Goal: Task Accomplishment & Management: Use online tool/utility

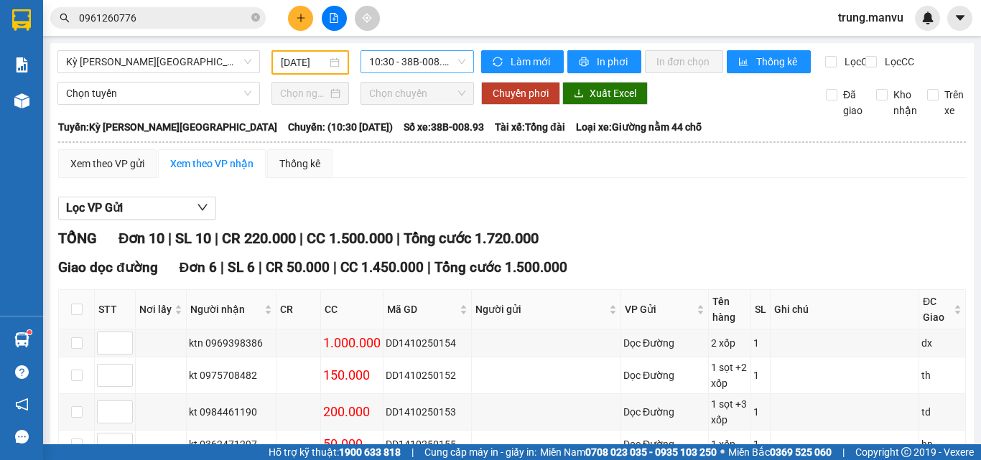
click at [402, 61] on span "10:30 - 38B-008.93" at bounding box center [417, 62] width 96 height 22
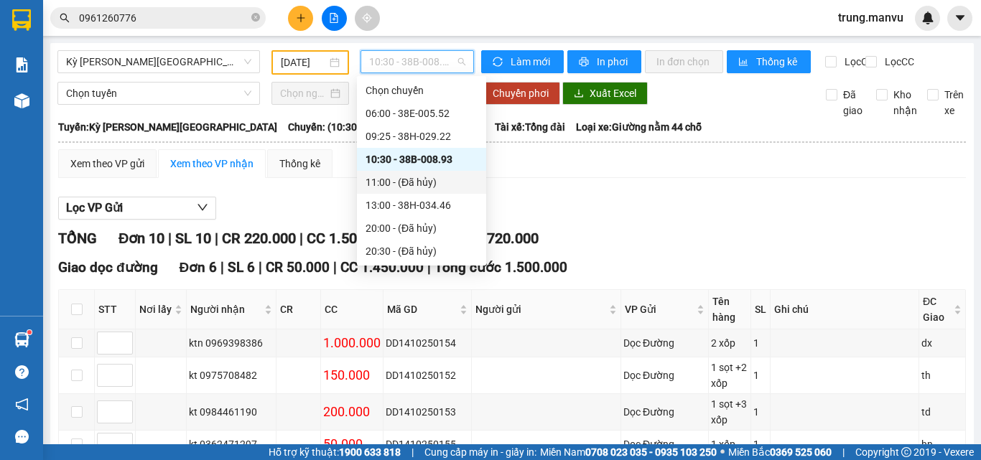
scroll to position [138, 0]
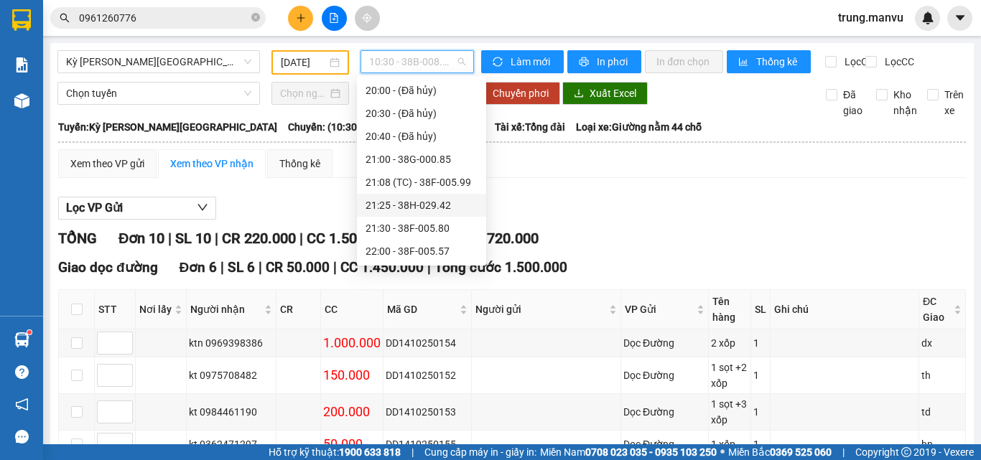
click at [458, 201] on div "21:25 - 38H-029.42" at bounding box center [421, 205] width 112 height 16
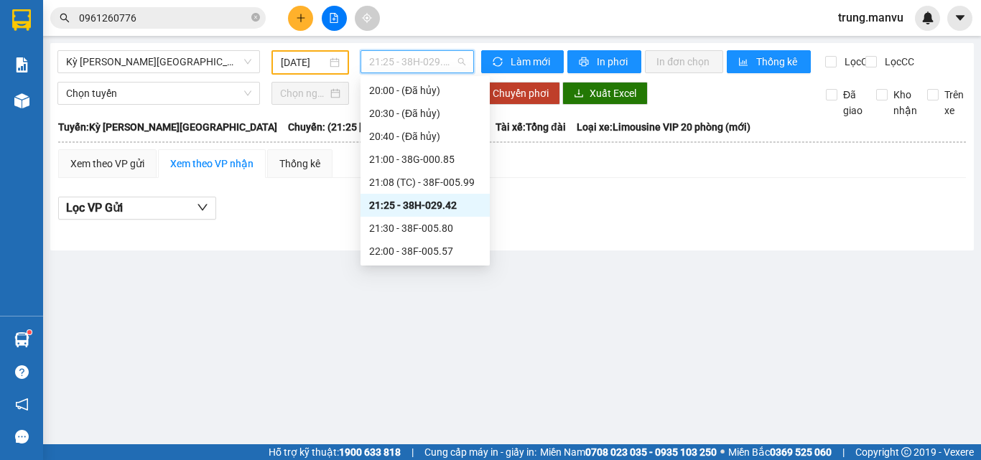
click at [401, 55] on span "21:25 - 38H-029.42" at bounding box center [417, 62] width 96 height 22
click at [464, 183] on div "21:08 (TC) - 38F-005.99" at bounding box center [425, 182] width 112 height 16
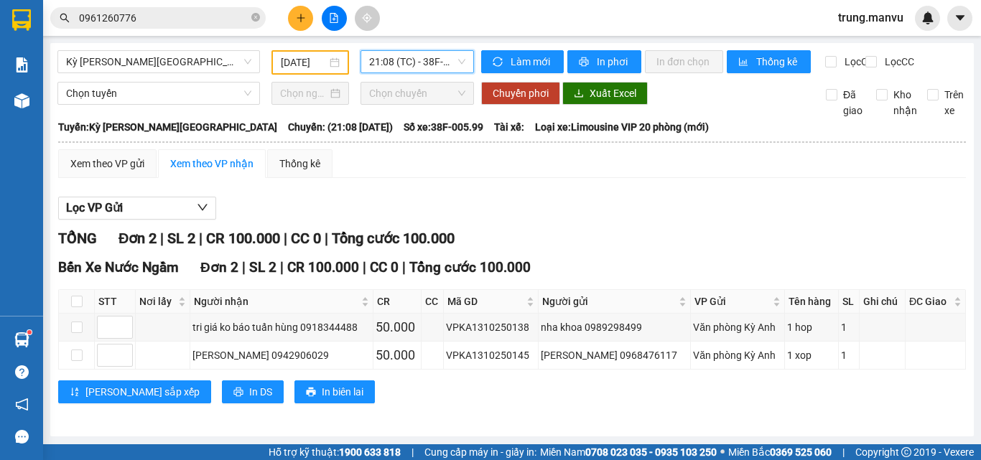
scroll to position [10, 0]
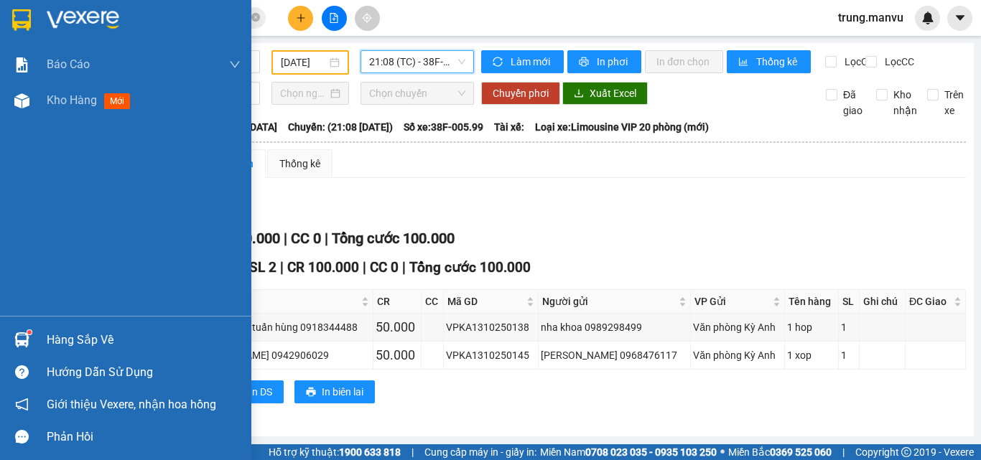
click at [10, 17] on div at bounding box center [21, 19] width 25 height 25
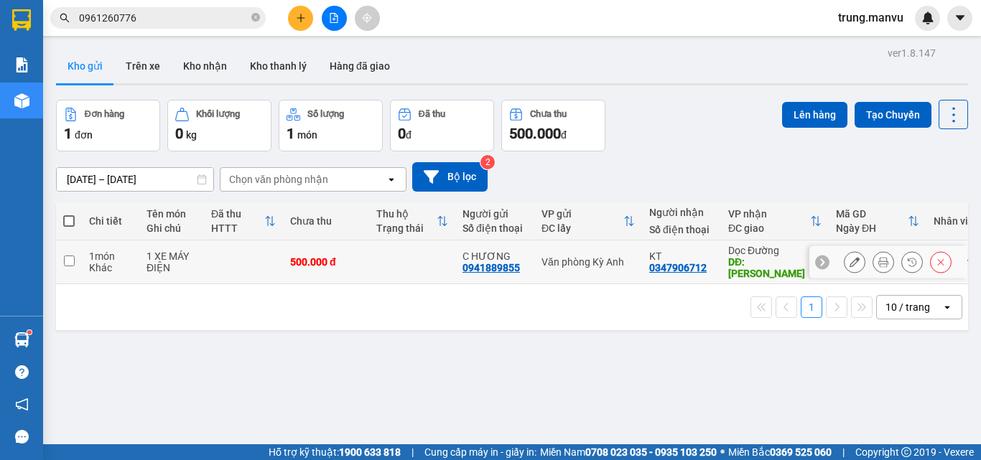
click at [878, 257] on icon at bounding box center [883, 262] width 10 height 10
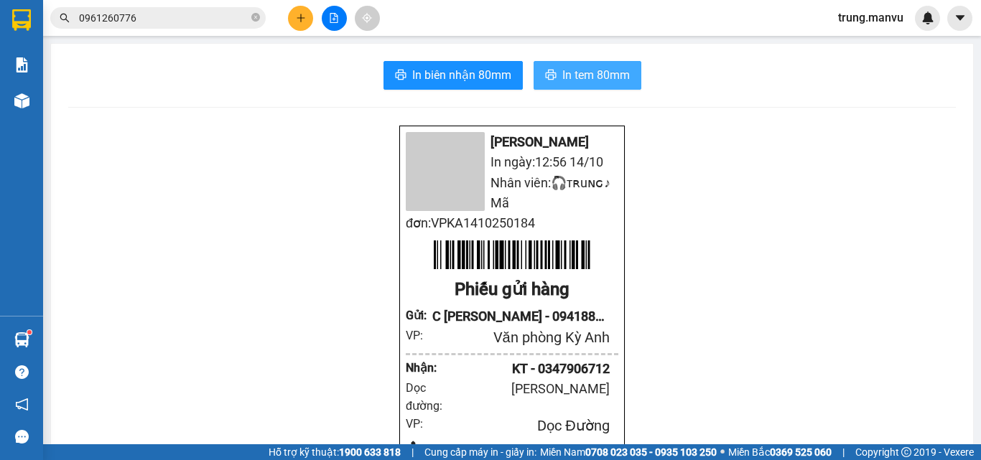
drag, startPoint x: 573, startPoint y: 83, endPoint x: 696, endPoint y: 202, distance: 171.1
click at [573, 85] on button "In tem 80mm" at bounding box center [588, 75] width 108 height 29
click at [339, 9] on button at bounding box center [334, 18] width 25 height 25
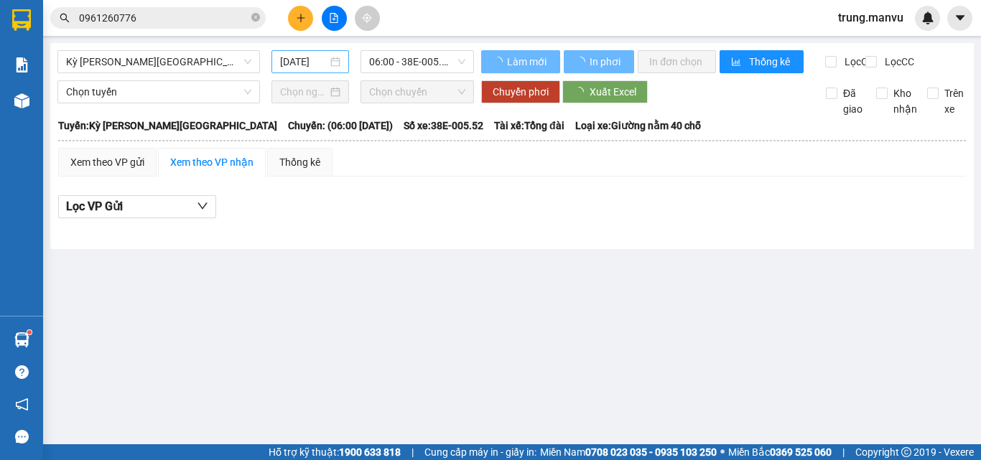
click at [309, 57] on input "[DATE]" at bounding box center [303, 62] width 47 height 16
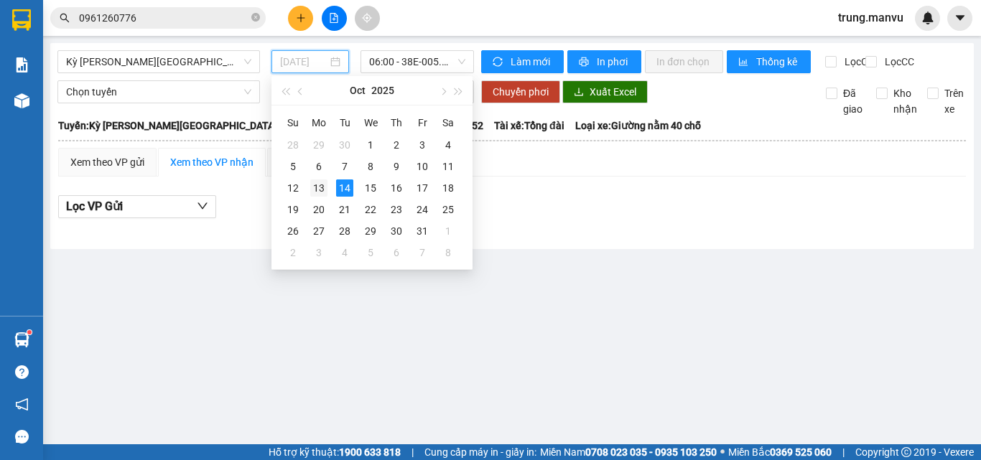
click at [319, 185] on div "13" at bounding box center [318, 188] width 17 height 17
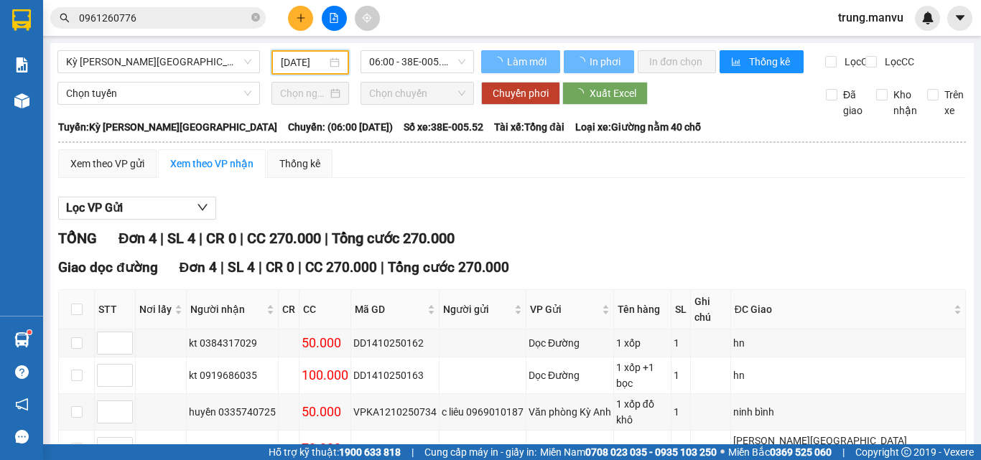
click at [406, 64] on span "06:00 - 38E-005.52" at bounding box center [417, 62] width 96 height 22
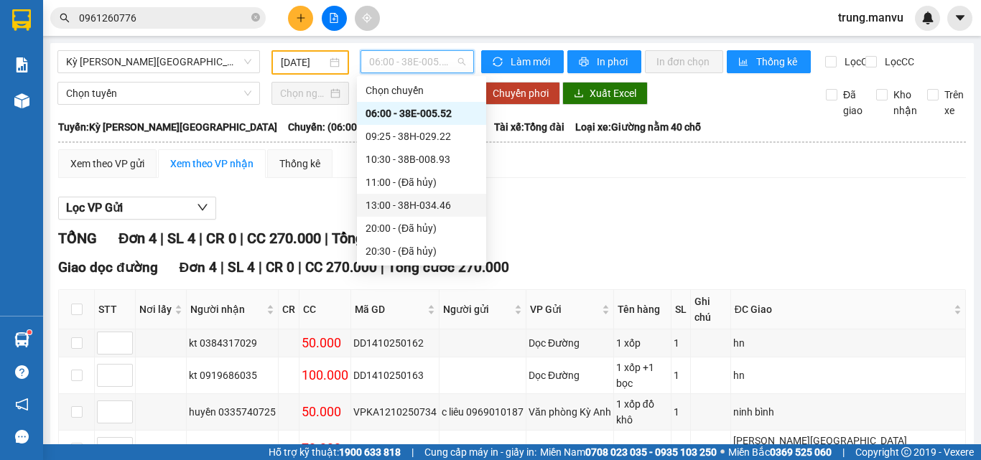
scroll to position [138, 0]
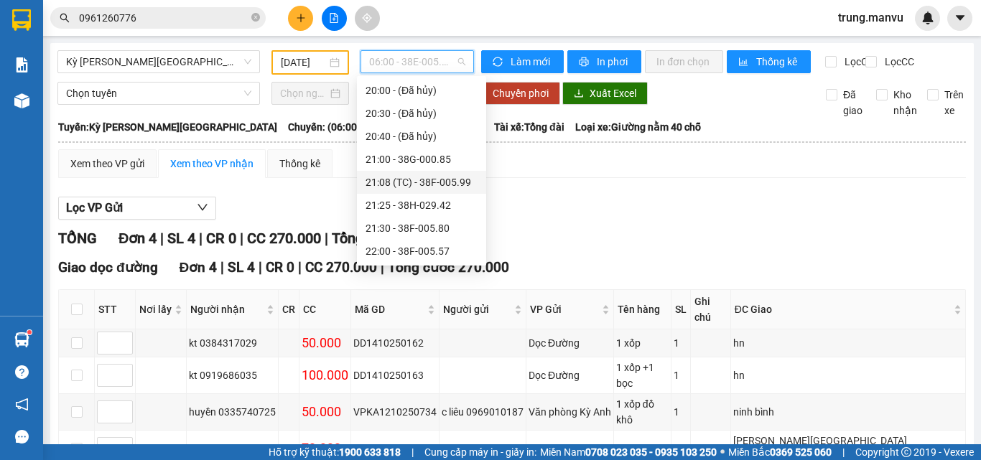
click at [459, 184] on div "21:08 (TC) - 38F-005.99" at bounding box center [421, 182] width 112 height 16
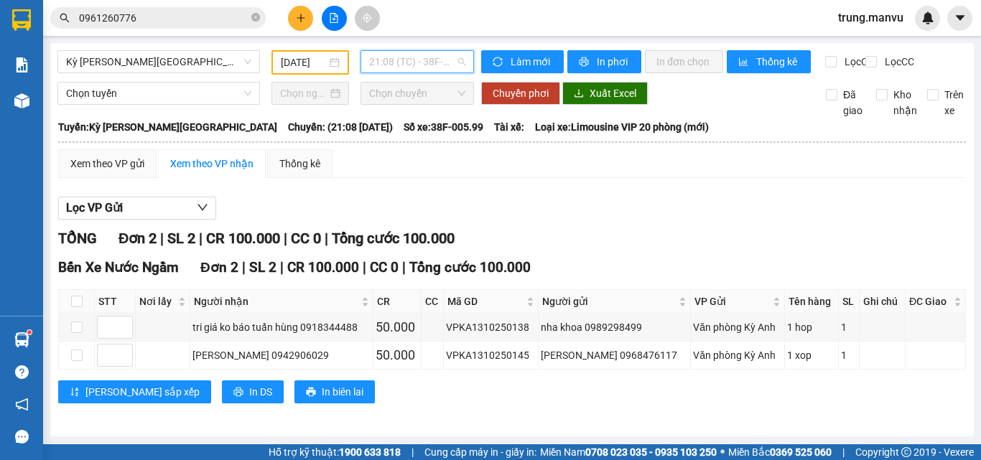
drag, startPoint x: 399, startPoint y: 52, endPoint x: 410, endPoint y: 112, distance: 61.3
click at [399, 52] on span "21:08 (TC) - 38F-005.99" at bounding box center [417, 62] width 96 height 22
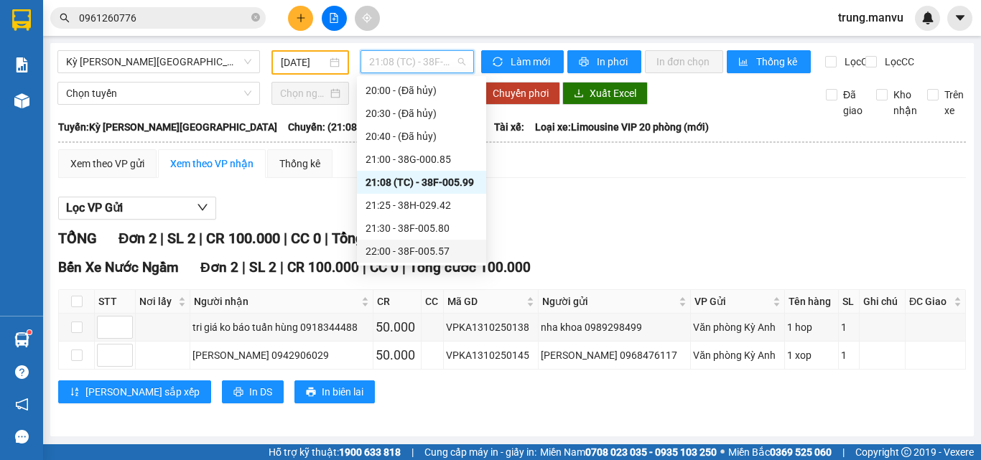
click at [445, 256] on div "22:00 - 38F-005.57" at bounding box center [421, 251] width 112 height 16
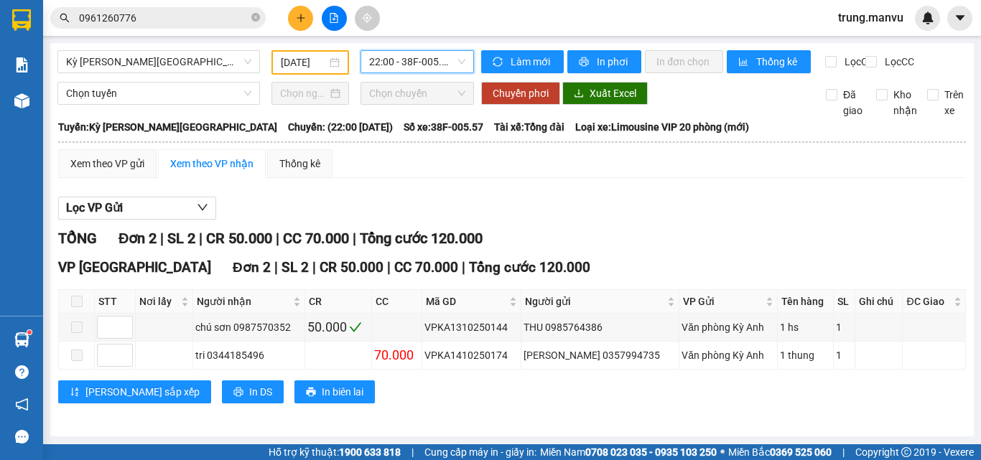
scroll to position [10, 0]
click at [392, 51] on span "22:00 - 38F-005.57" at bounding box center [417, 62] width 96 height 22
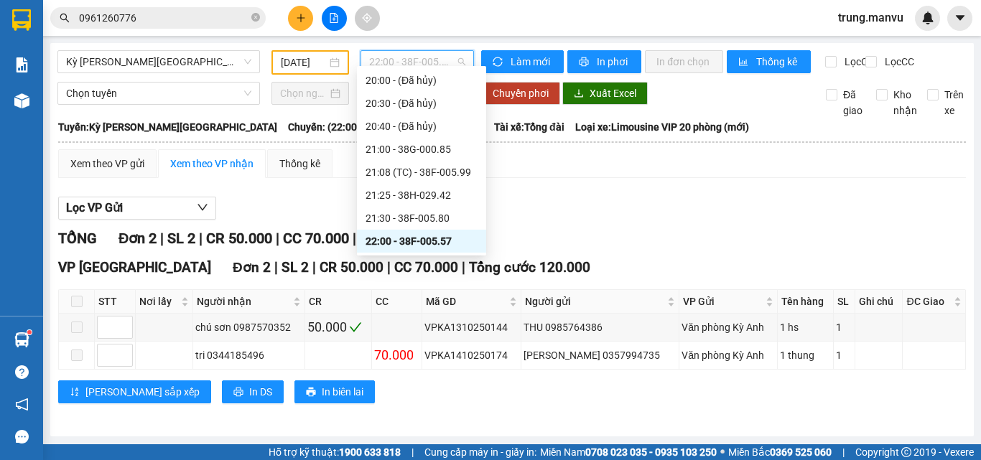
scroll to position [0, 0]
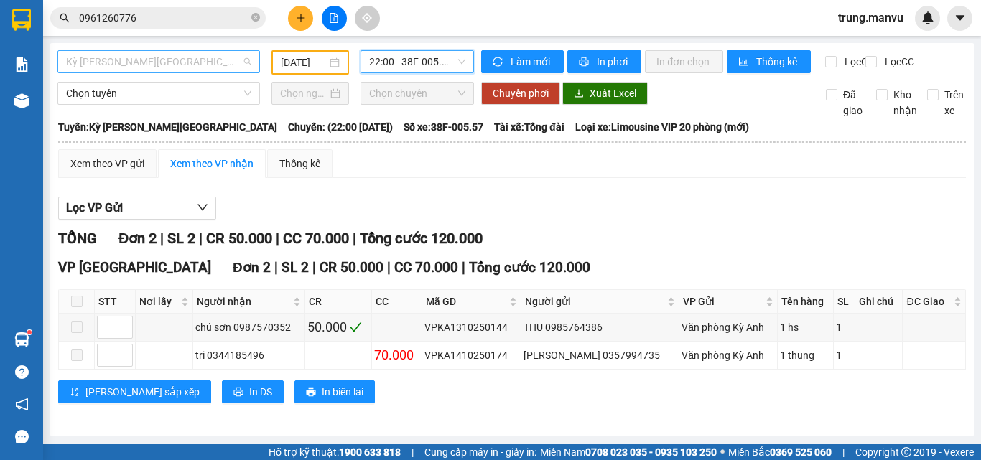
click at [159, 51] on span "Kỳ [PERSON_NAME][GEOGRAPHIC_DATA]" at bounding box center [158, 62] width 185 height 22
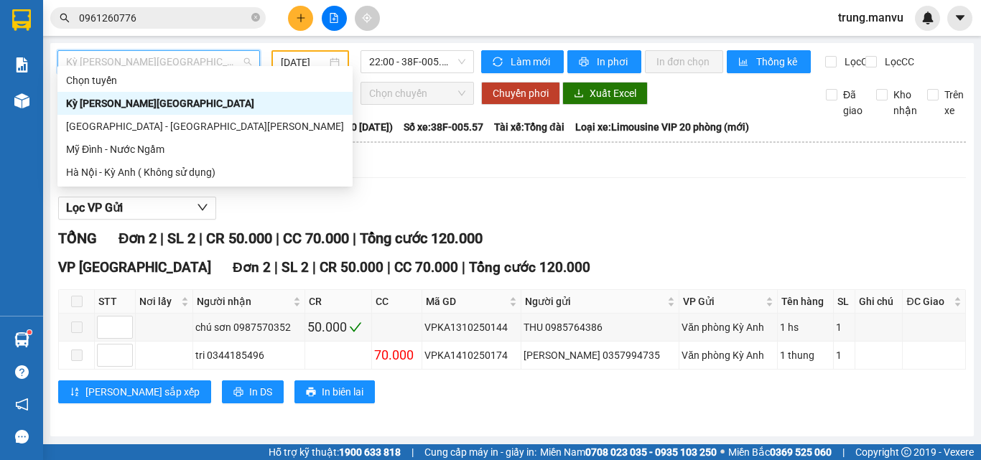
drag, startPoint x: 126, startPoint y: 107, endPoint x: 289, endPoint y: 47, distance: 173.1
click at [126, 103] on div "Kỳ [PERSON_NAME][GEOGRAPHIC_DATA]" at bounding box center [205, 104] width 278 height 16
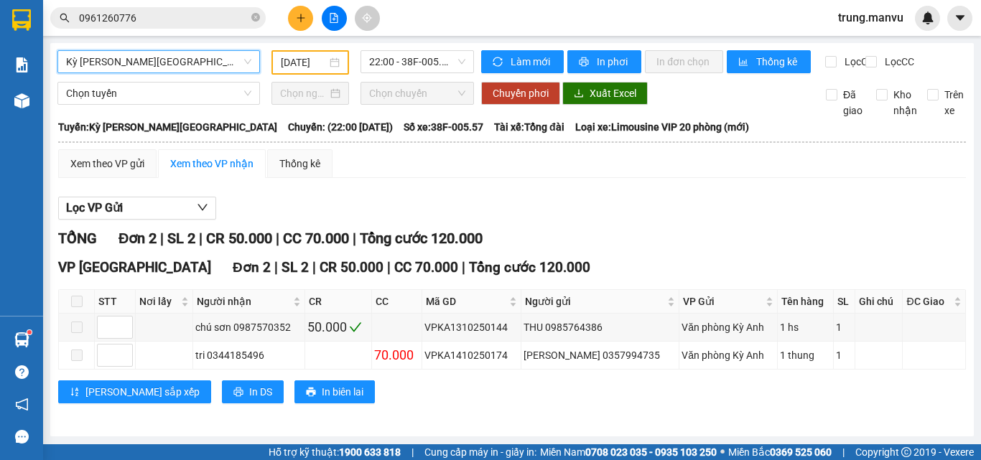
click at [314, 55] on input "[DATE]" at bounding box center [304, 63] width 46 height 16
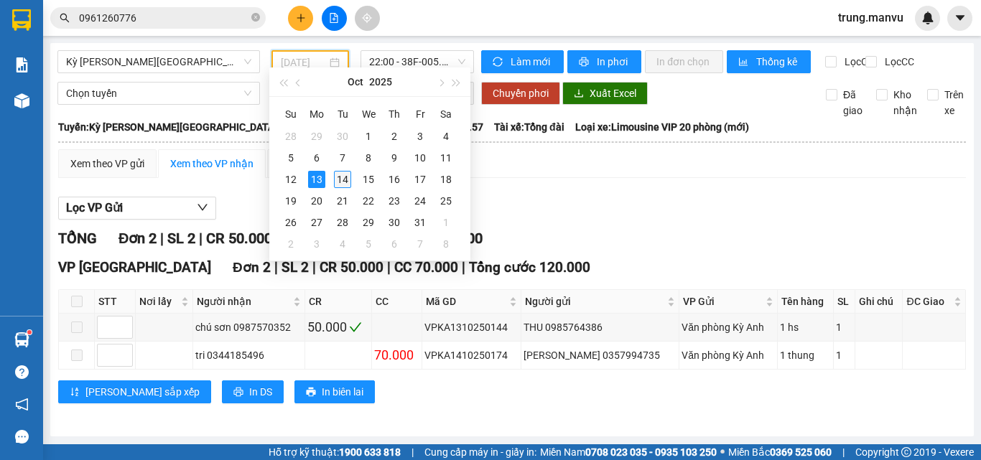
click at [346, 177] on div "14" at bounding box center [342, 179] width 17 height 17
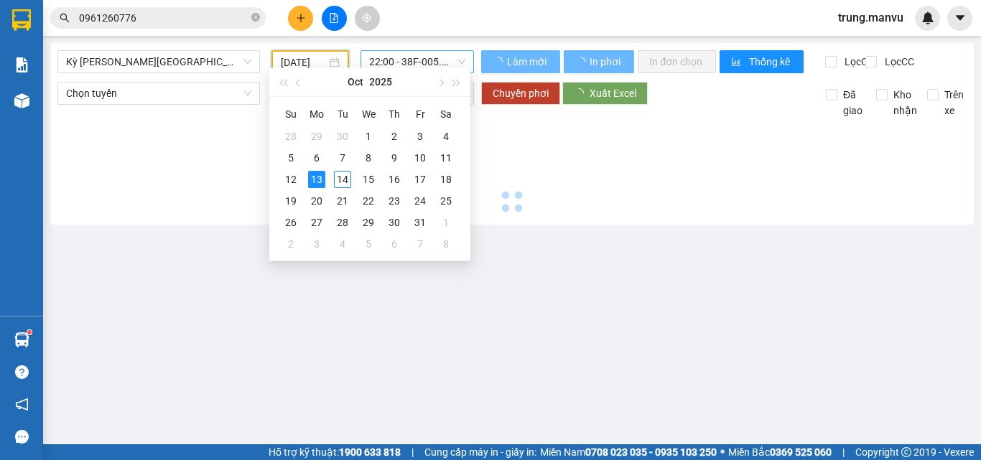
type input "[DATE]"
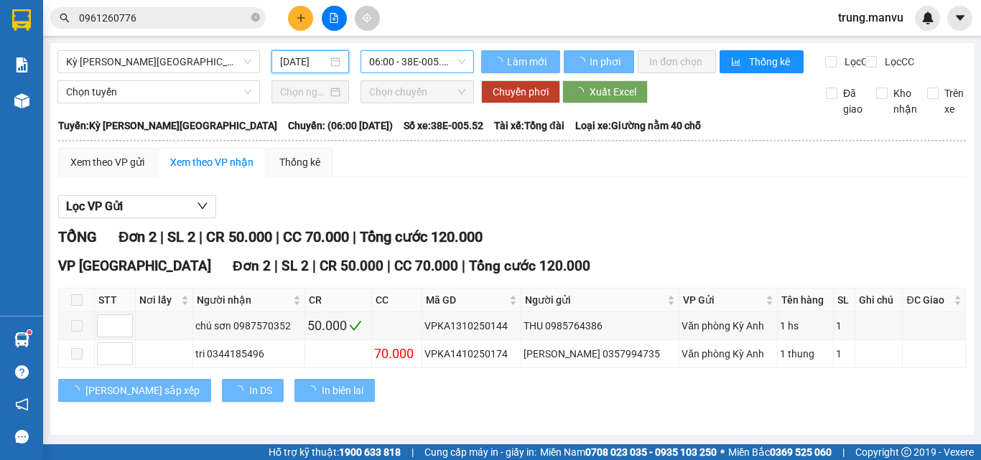
click at [414, 67] on span "06:00 - 38E-005.52" at bounding box center [417, 62] width 96 height 22
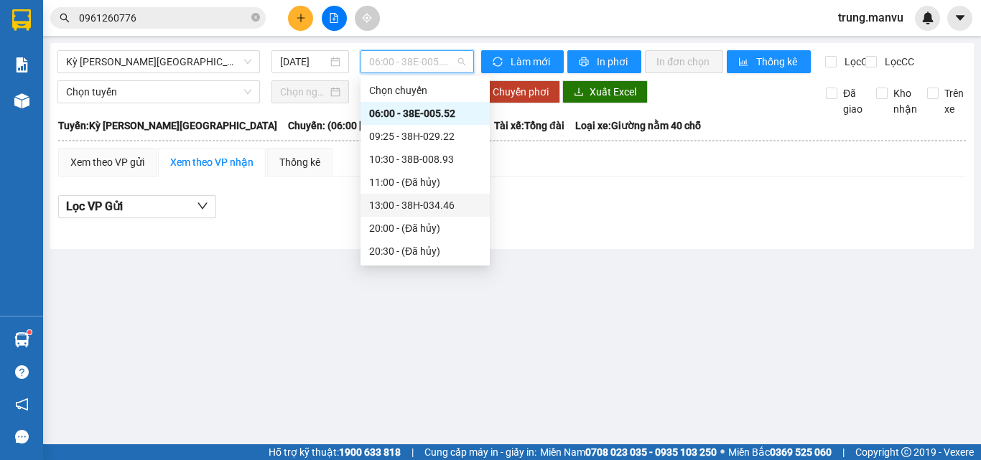
click at [437, 207] on div "13:00 - 38H-034.46" at bounding box center [425, 205] width 112 height 16
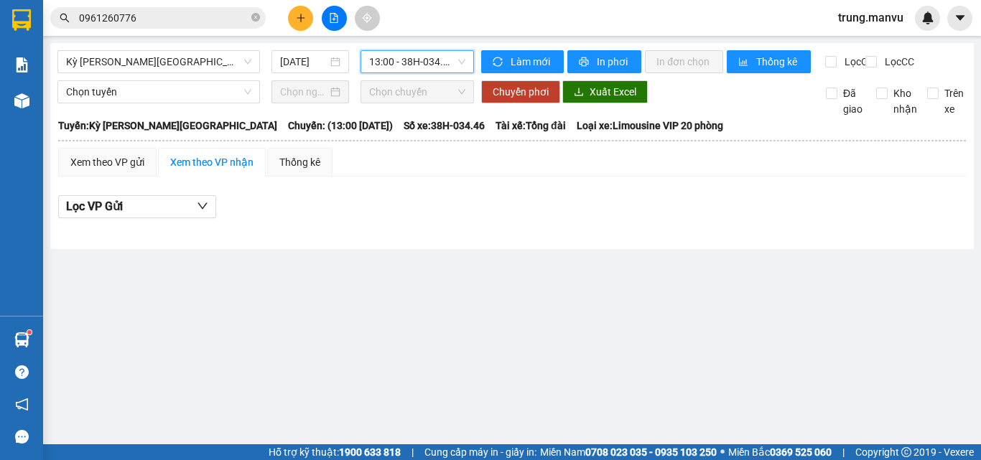
click at [416, 60] on span "13:00 - 38H-034.46" at bounding box center [417, 62] width 96 height 22
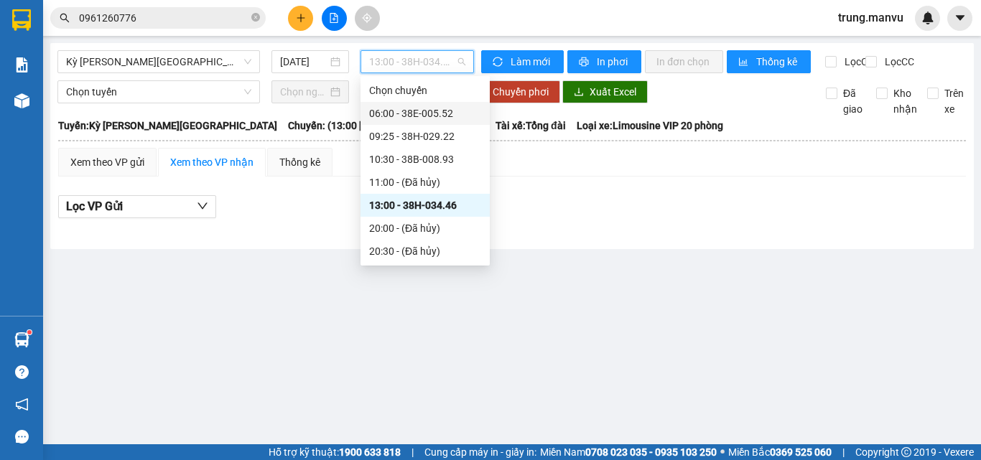
click at [424, 117] on div "06:00 - 38E-005.52" at bounding box center [425, 114] width 112 height 16
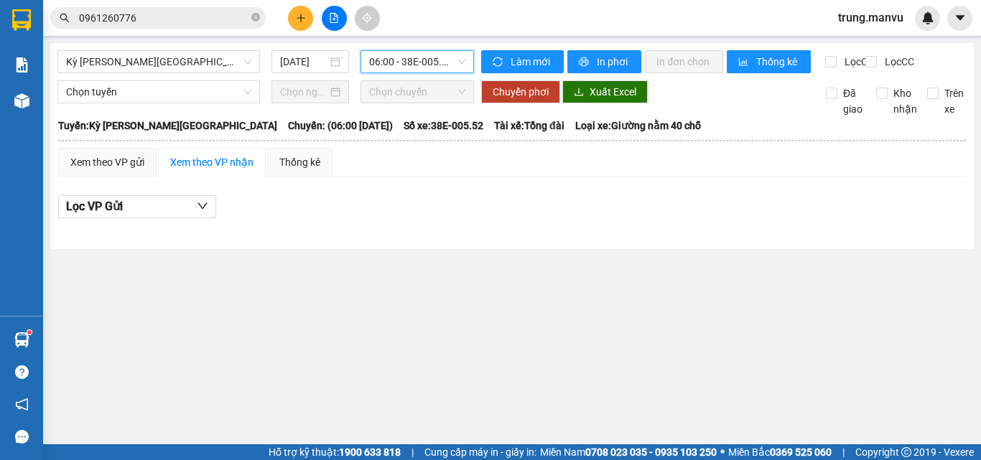
click at [429, 66] on span "06:00 - 38E-005.52" at bounding box center [417, 62] width 96 height 22
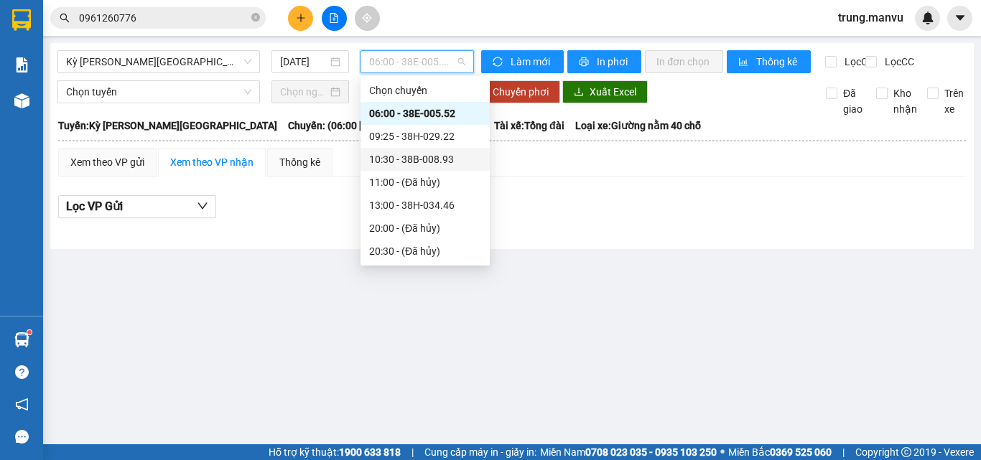
click at [452, 153] on div "10:30 - 38B-008.93" at bounding box center [425, 160] width 112 height 16
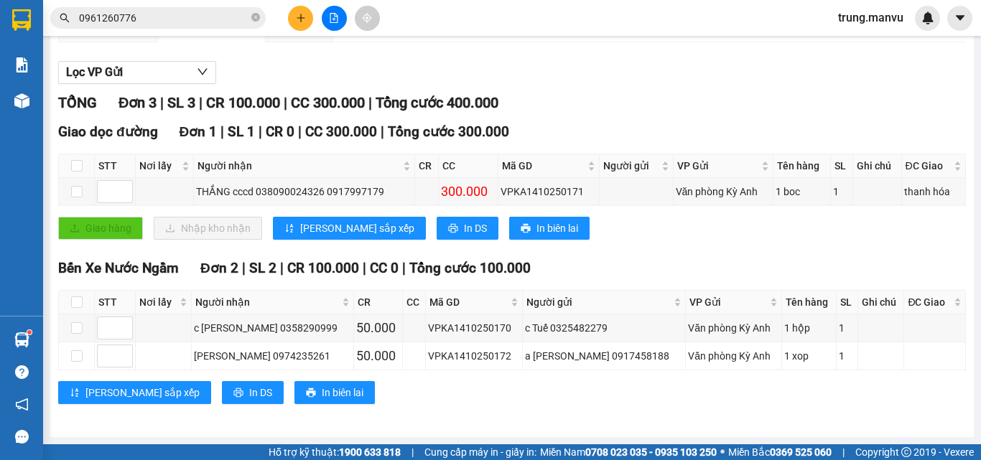
scroll to position [3, 0]
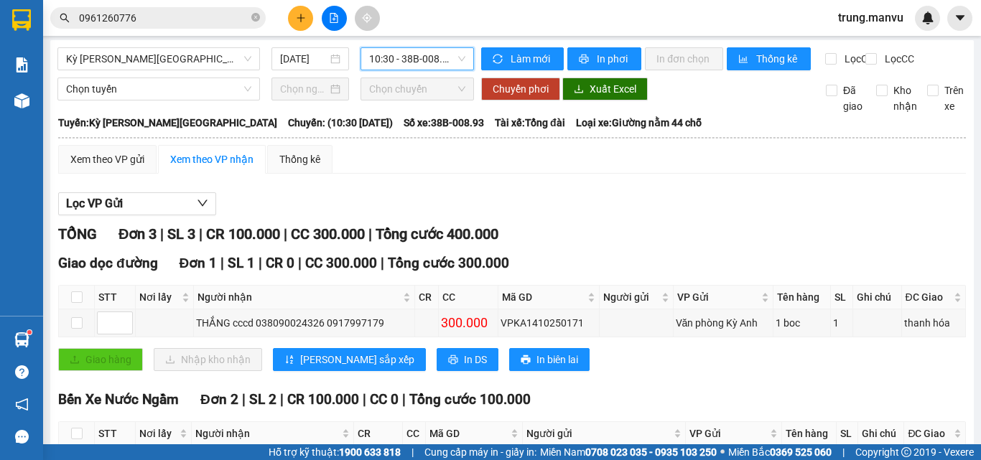
click at [401, 59] on span "10:30 - 38B-008.93" at bounding box center [417, 59] width 96 height 22
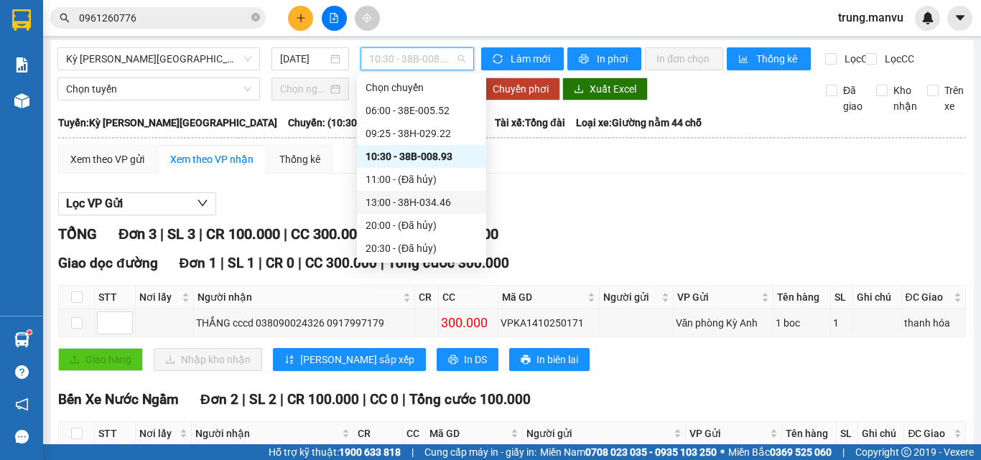
click at [425, 197] on div "13:00 - 38H-034.46" at bounding box center [421, 203] width 112 height 16
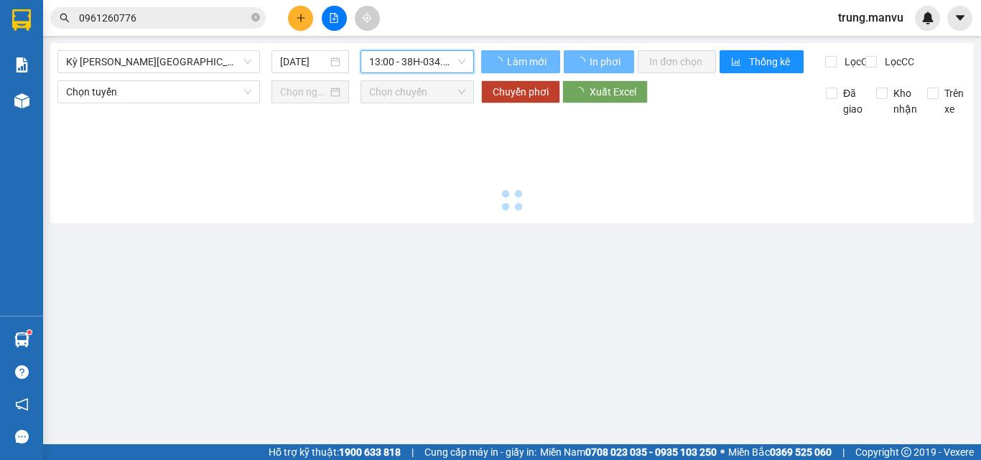
scroll to position [0, 0]
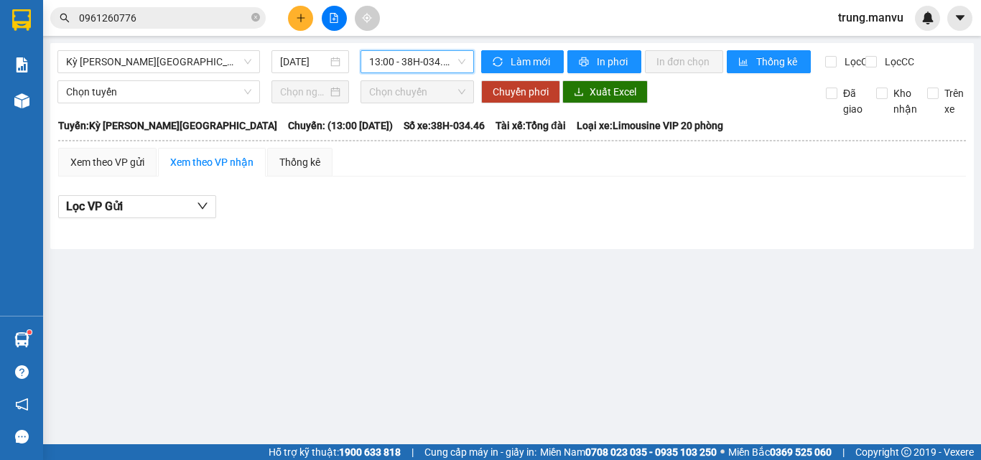
click at [430, 56] on span "13:00 - 38H-034.46" at bounding box center [417, 62] width 96 height 22
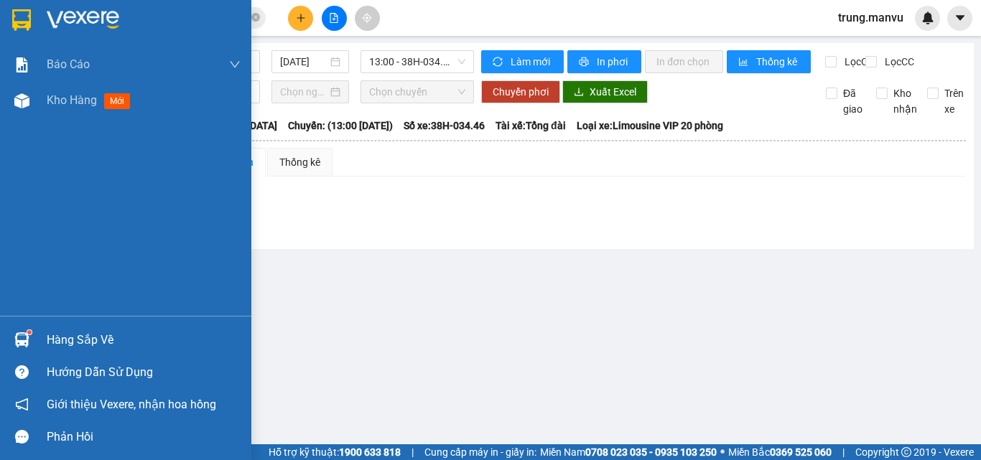
click at [29, 26] on img at bounding box center [21, 20] width 19 height 22
